Goal: Transaction & Acquisition: Download file/media

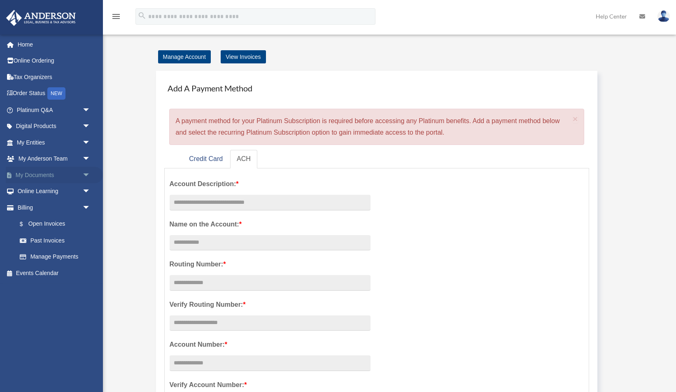
click at [42, 178] on link "My Documents arrow_drop_down" at bounding box center [54, 175] width 97 height 16
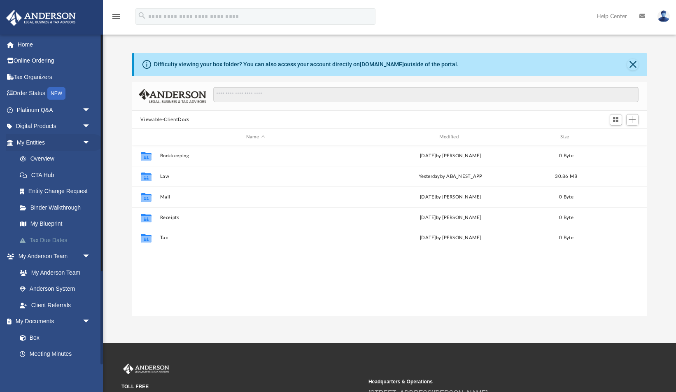
scroll to position [187, 516]
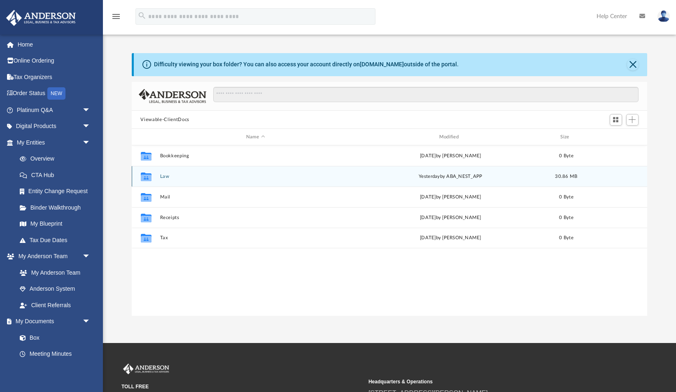
click at [163, 179] on button "Law" at bounding box center [255, 176] width 191 height 5
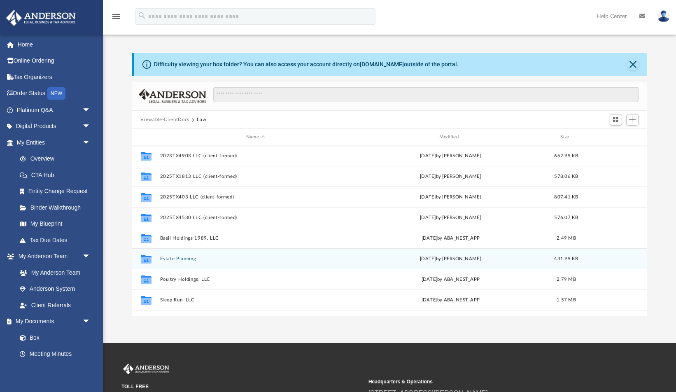
scroll to position [77, 0]
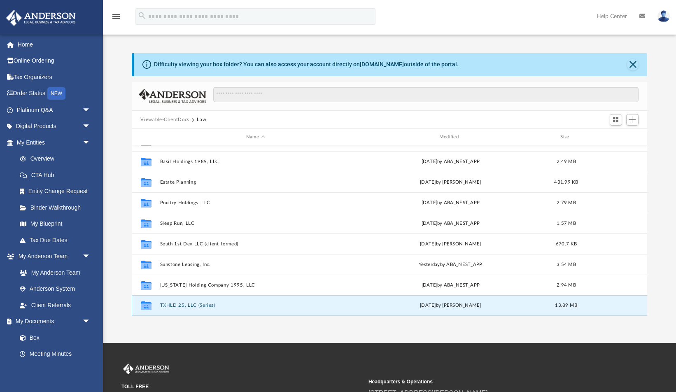
click at [193, 305] on button "TXHLD 25, LLC (Series)" at bounding box center [255, 305] width 191 height 5
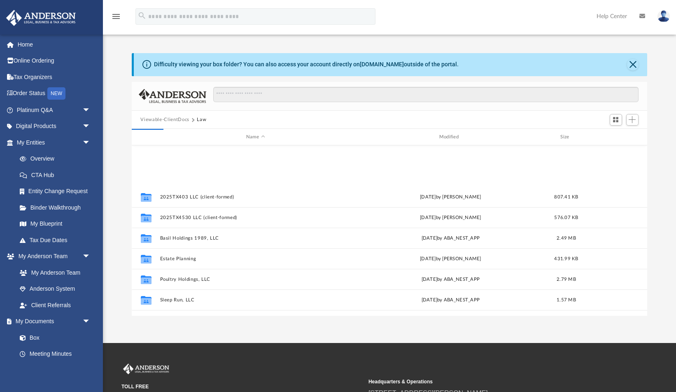
click at [193, 305] on div "Collaborated Folder 2025TX403 LLC (client-formed) [DATE] by [PERSON_NAME] 807.4…" at bounding box center [390, 230] width 516 height 170
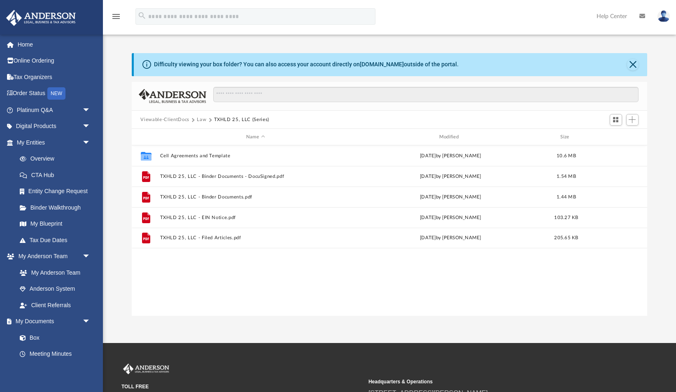
click at [193, 305] on div "Collaborated Folder Cell Agreements and Template [DATE] by [PERSON_NAME] 10.6 M…" at bounding box center [390, 230] width 516 height 170
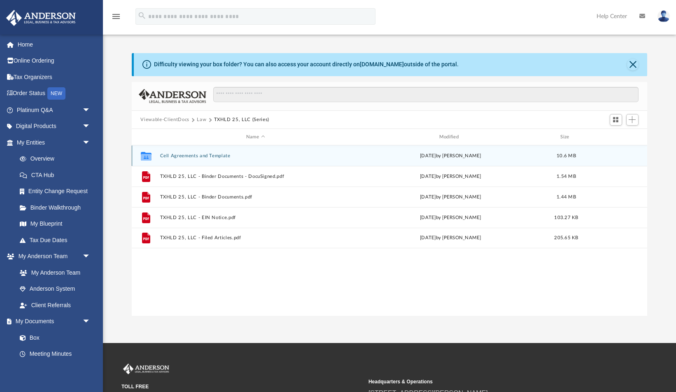
click at [215, 155] on button "Cell Agreements and Template" at bounding box center [255, 155] width 191 height 5
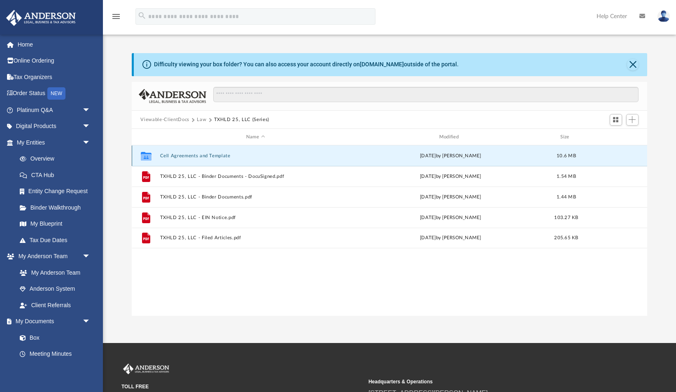
click at [215, 155] on button "Cell Agreements and Template" at bounding box center [255, 155] width 191 height 5
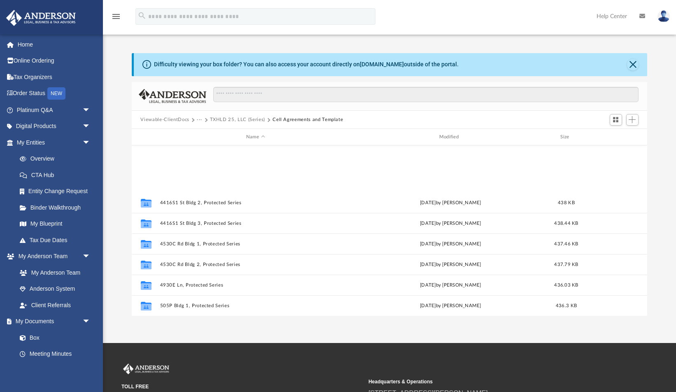
scroll to position [385, 0]
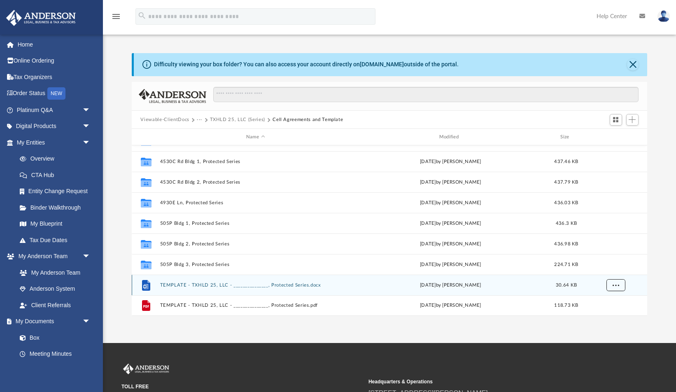
click at [613, 283] on span "More options" at bounding box center [615, 285] width 7 height 5
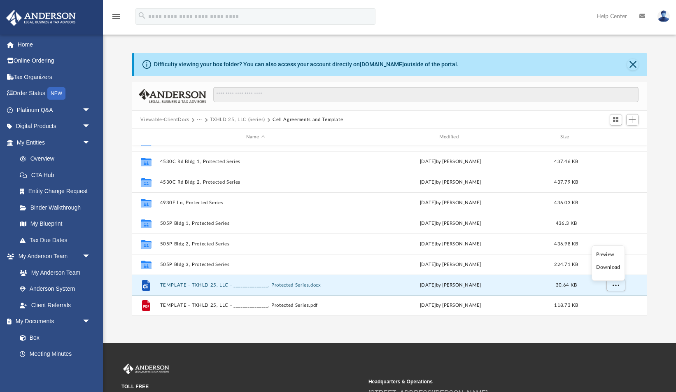
click at [609, 268] on li "Download" at bounding box center [608, 267] width 24 height 9
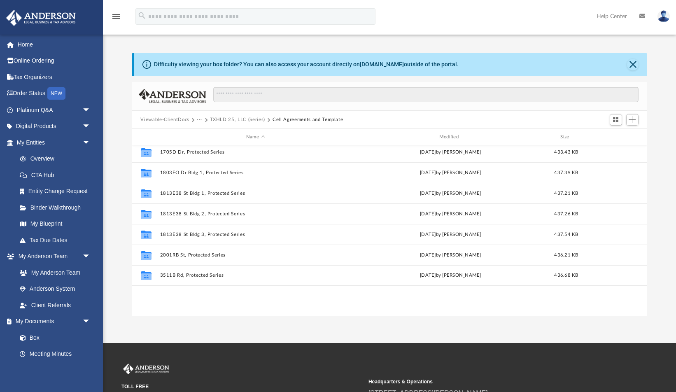
scroll to position [0, 0]
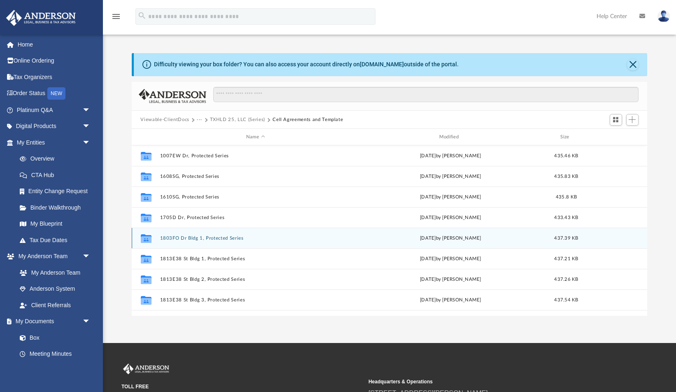
click at [256, 237] on button "1803FO Dr Bldg 1, Protected Series" at bounding box center [255, 237] width 191 height 5
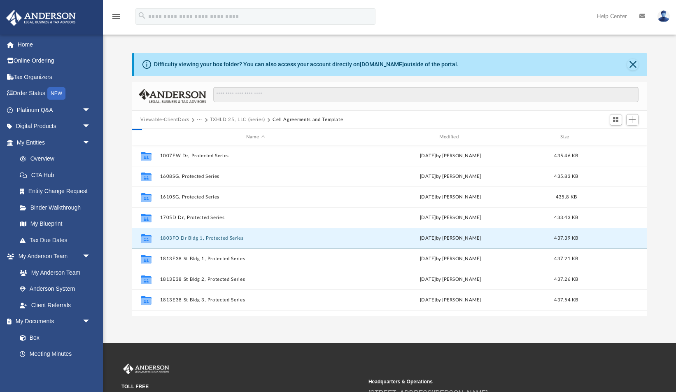
click at [256, 237] on button "1803FO Dr Bldg 1, Protected Series" at bounding box center [255, 237] width 191 height 5
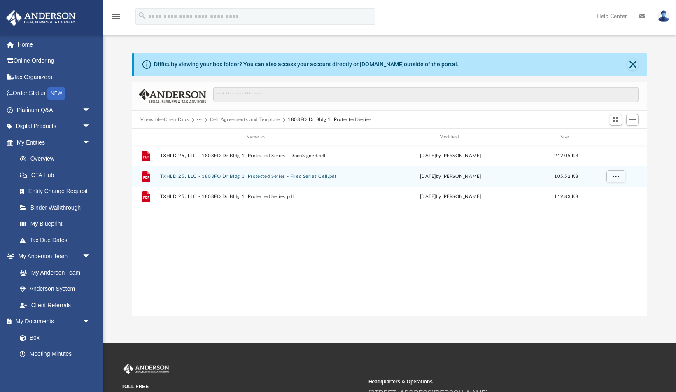
click at [252, 174] on button "TXHLD 25, LLC - 1803FO Dr Bldg 1, Protected Series - Filed Series Cell.pdf" at bounding box center [255, 176] width 191 height 5
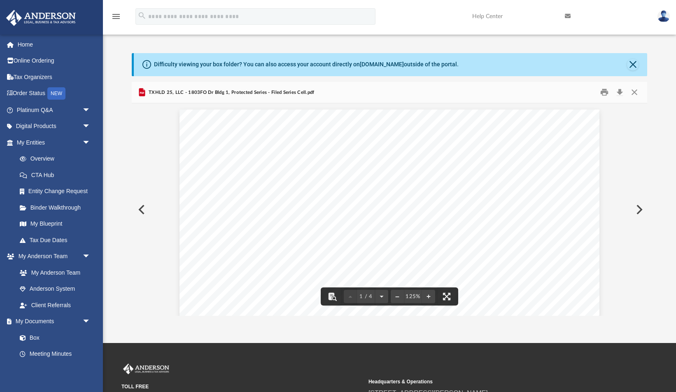
click at [142, 210] on button "Preview" at bounding box center [141, 209] width 18 height 23
